Goal: Communication & Community: Connect with others

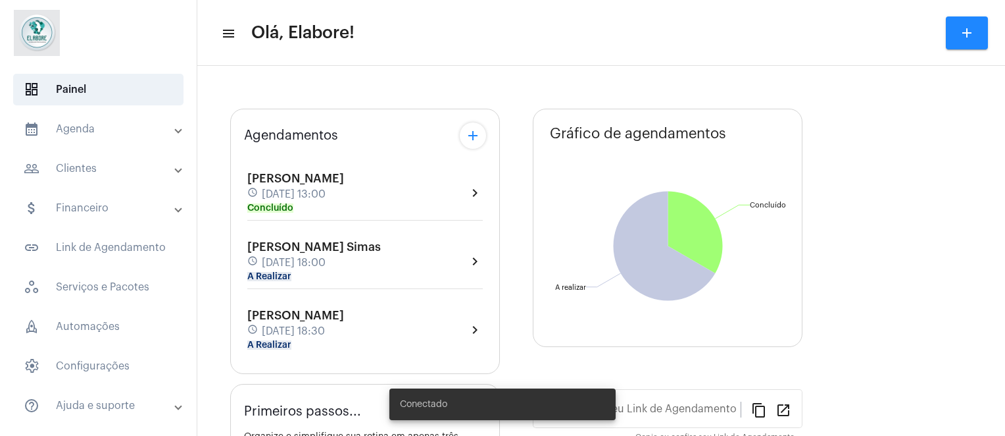
type input "[URL][DOMAIN_NAME]"
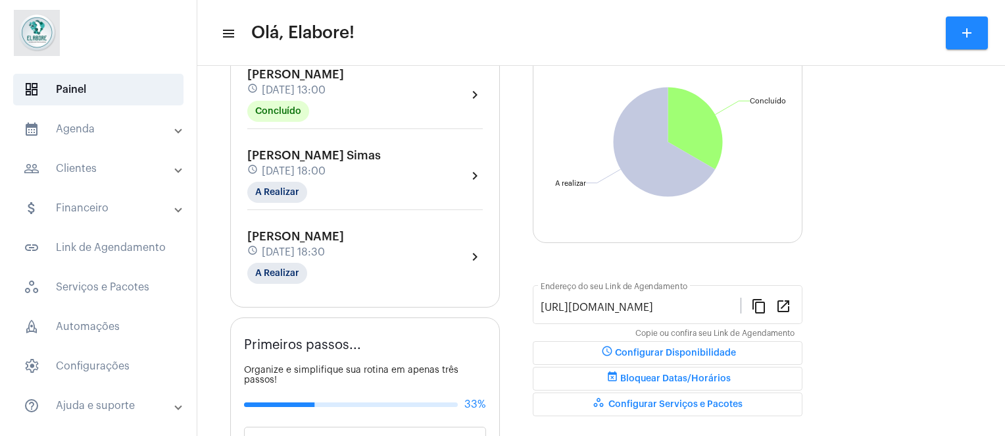
scroll to position [145, 0]
click at [444, 170] on div "[PERSON_NAME] Simas schedule [DATE] 18:00 A Realizar chevron_right" at bounding box center [365, 174] width 236 height 54
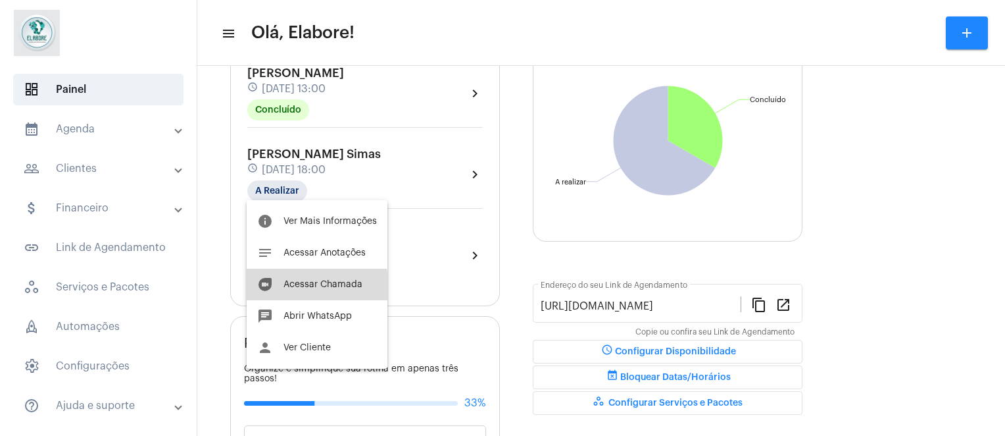
click at [313, 286] on span "Acessar Chamada" at bounding box center [323, 284] width 79 height 9
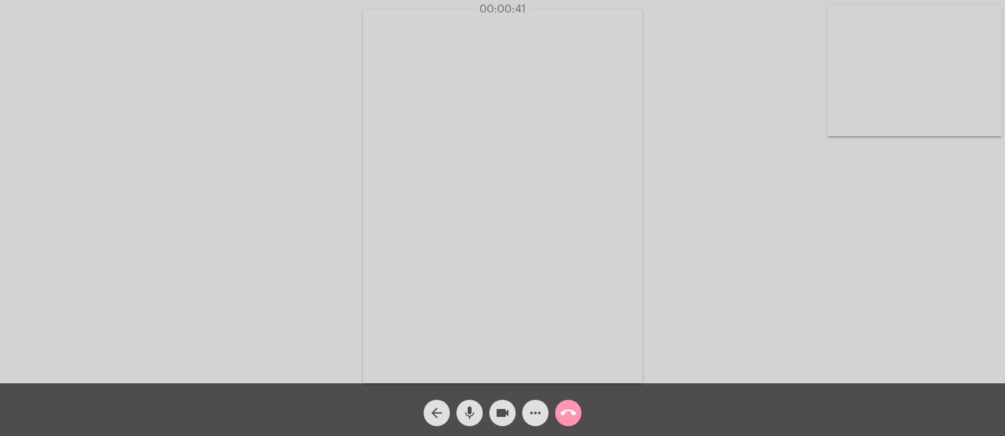
click at [711, 330] on div "Acessando Câmera e Microfone..." at bounding box center [502, 194] width 1003 height 383
click at [564, 411] on mat-icon "call_end" at bounding box center [569, 413] width 16 height 16
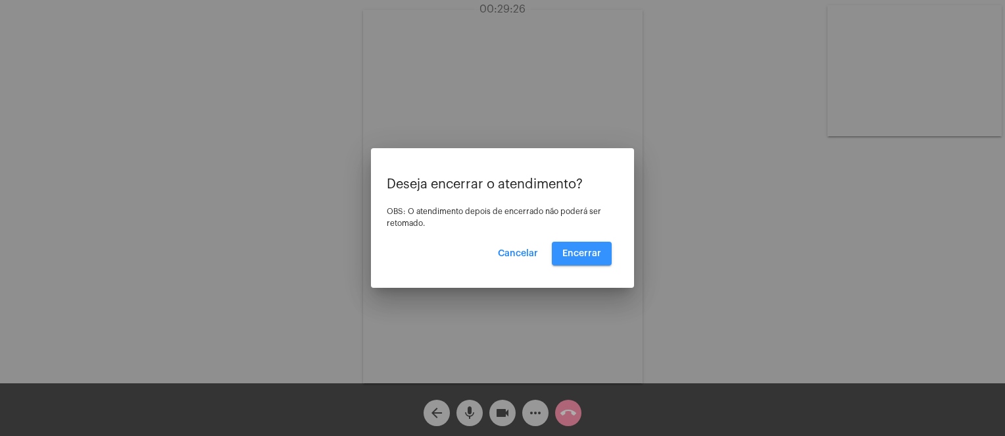
click at [595, 261] on button "Encerrar" at bounding box center [582, 253] width 60 height 24
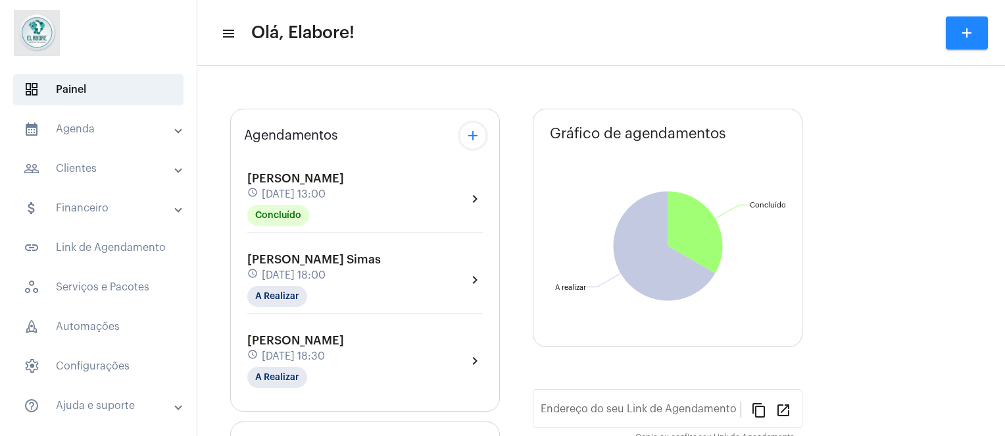
type input "[URL][DOMAIN_NAME]"
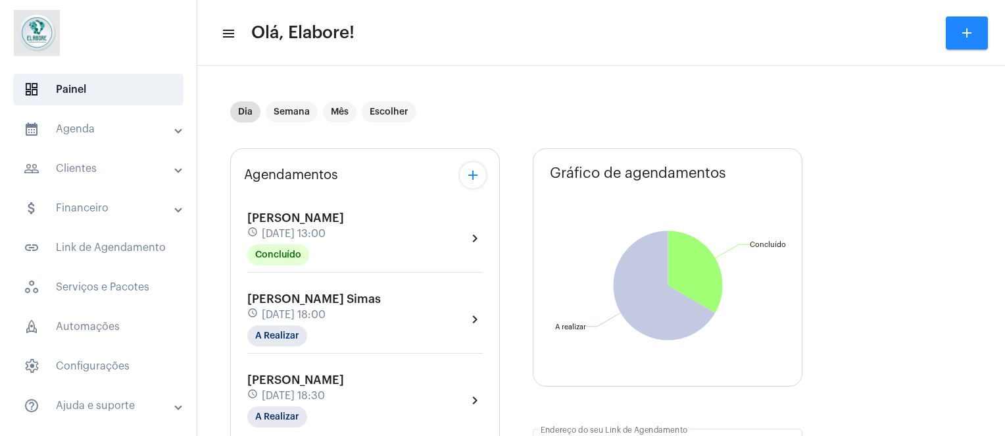
click at [307, 381] on span "[PERSON_NAME]" at bounding box center [295, 380] width 97 height 12
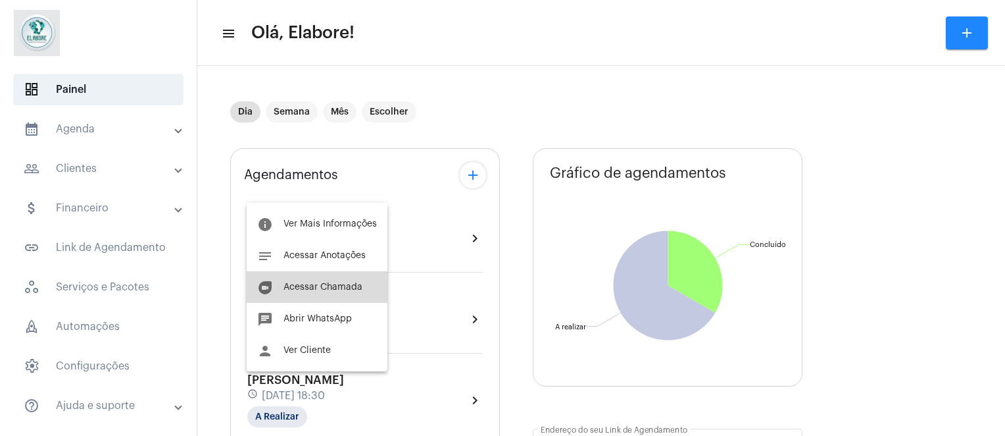
click at [330, 280] on button "duo [PERSON_NAME]" at bounding box center [317, 287] width 141 height 32
